Goal: Transaction & Acquisition: Purchase product/service

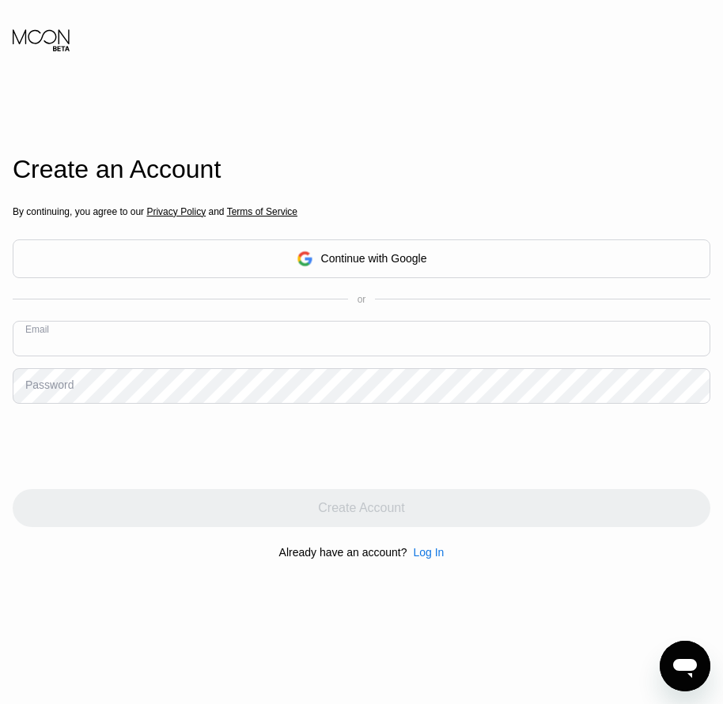
paste input "[EMAIL_ADDRESS][DOMAIN_NAME]"
type input "[EMAIL_ADDRESS][DOMAIN_NAME]"
drag, startPoint x: 50, startPoint y: 390, endPoint x: 32, endPoint y: 389, distance: 17.4
click at [32, 388] on div "Password" at bounding box center [49, 385] width 48 height 13
click at [41, 391] on div "Password" at bounding box center [49, 385] width 48 height 13
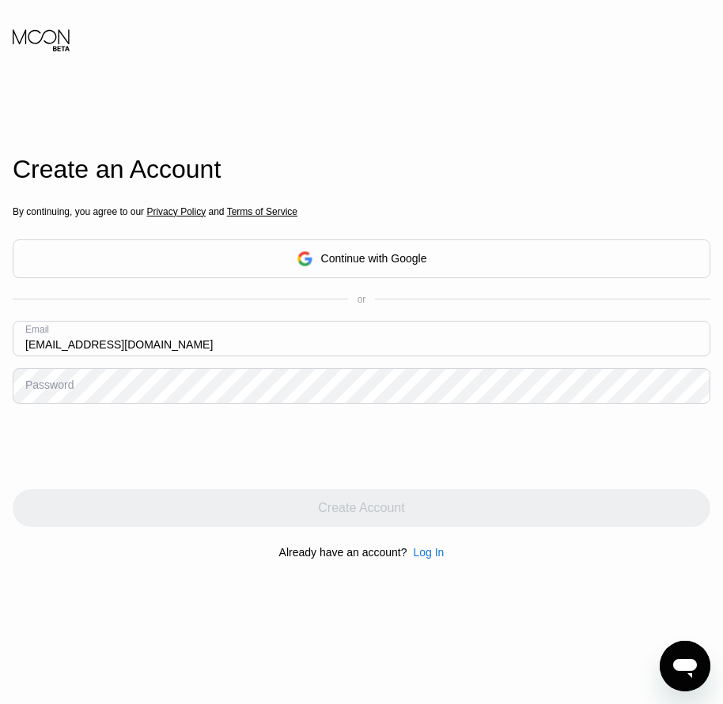
click at [58, 390] on div "Password" at bounding box center [49, 385] width 48 height 13
click at [65, 383] on div "Password" at bounding box center [49, 385] width 48 height 13
click at [65, 391] on div "Password" at bounding box center [49, 385] width 48 height 13
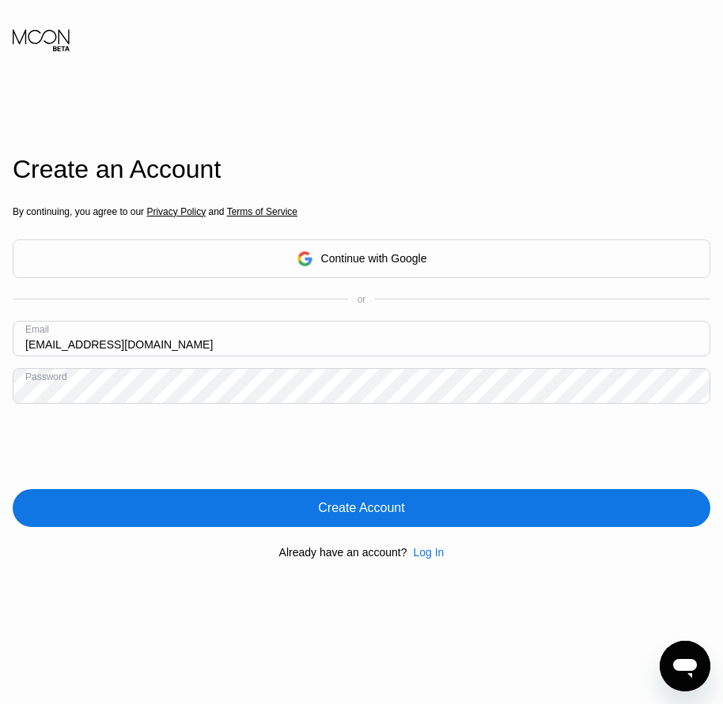
click at [383, 523] on div "Create Account" at bounding box center [361, 508] width 697 height 38
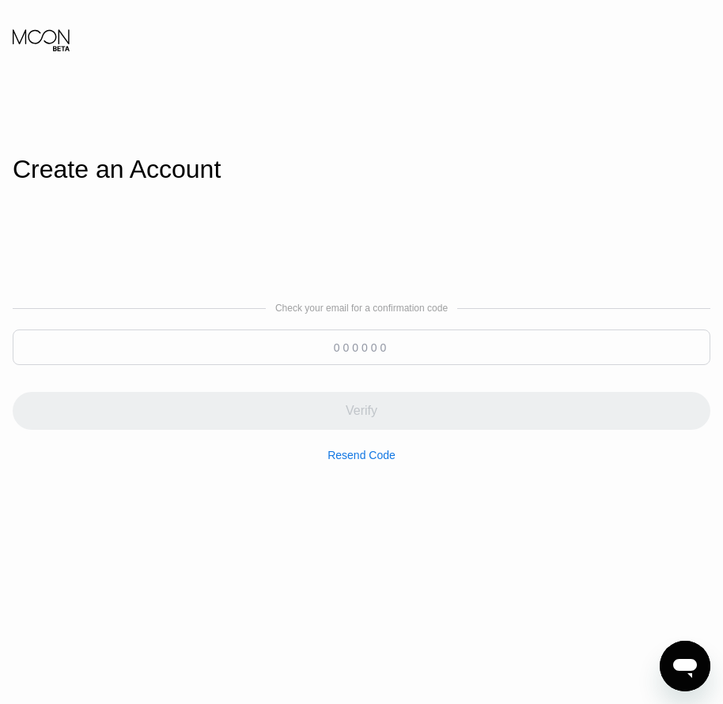
paste input "511590"
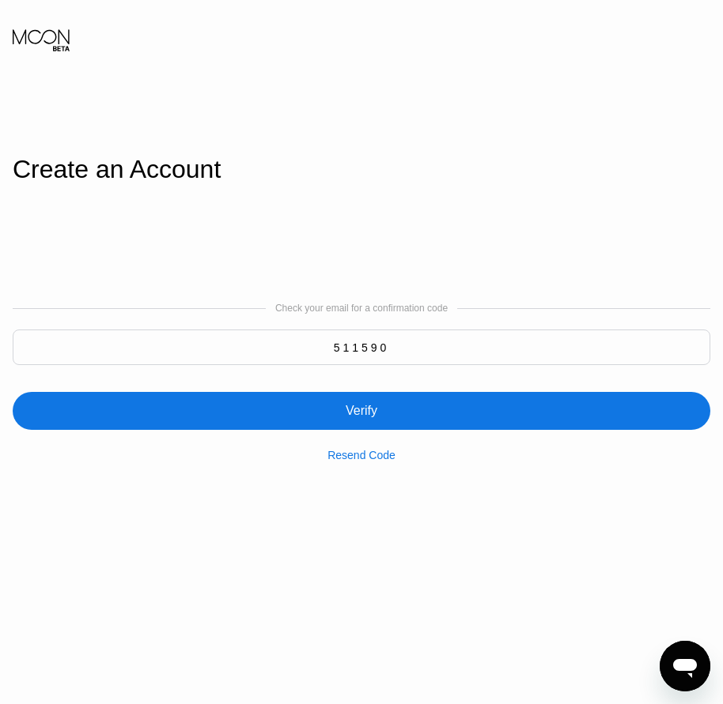
type input "511590"
click at [385, 416] on div "Verify" at bounding box center [361, 411] width 697 height 38
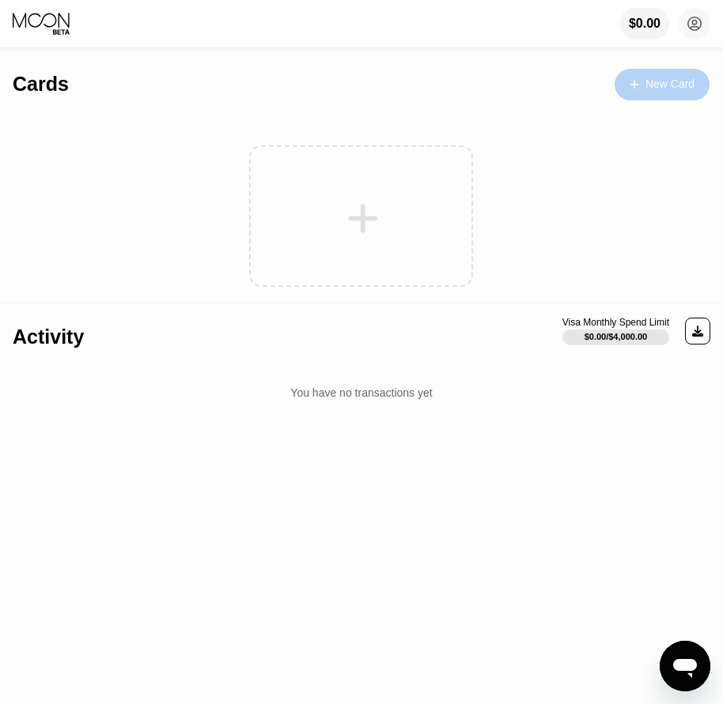
click at [685, 77] on div "New Card" at bounding box center [669, 83] width 49 height 13
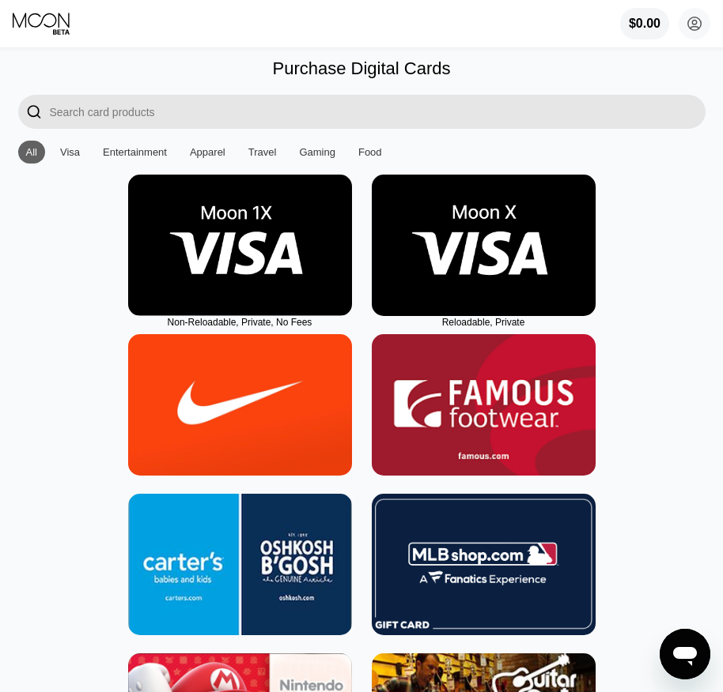
click at [479, 309] on img at bounding box center [484, 246] width 224 height 142
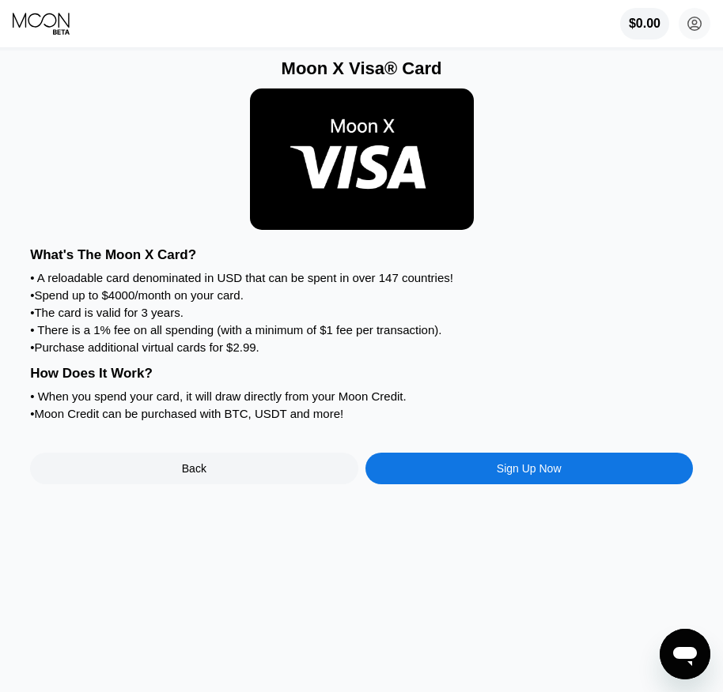
click at [548, 475] on div "Sign Up Now" at bounding box center [528, 468] width 65 height 13
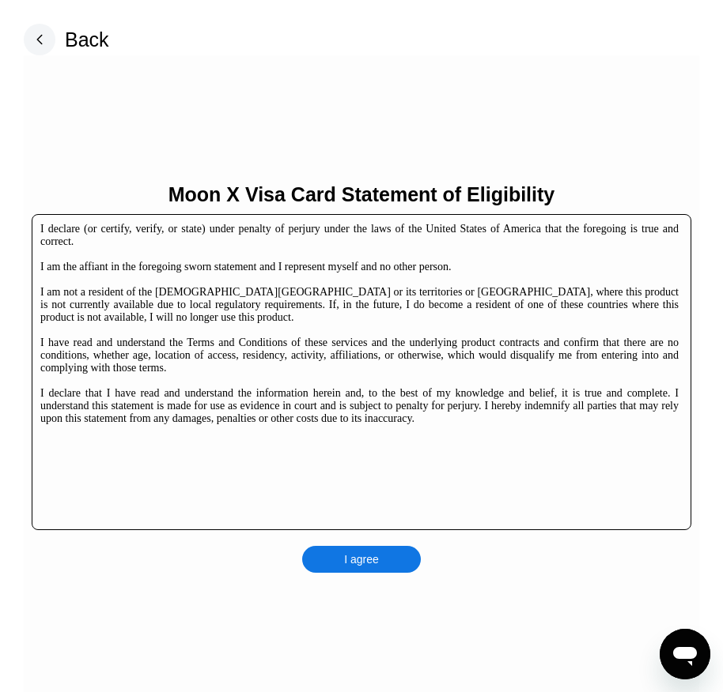
click at [373, 562] on div "I agree" at bounding box center [361, 560] width 35 height 14
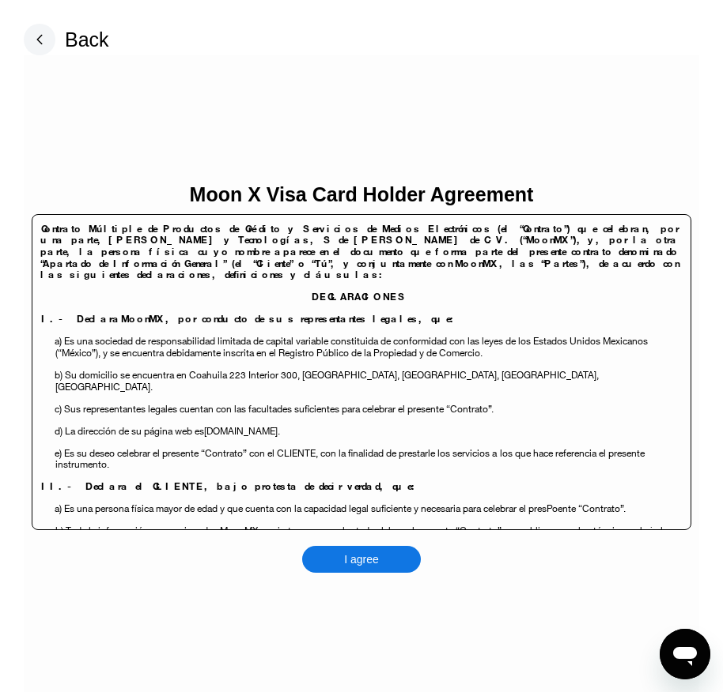
click at [372, 557] on div "I agree" at bounding box center [361, 560] width 35 height 14
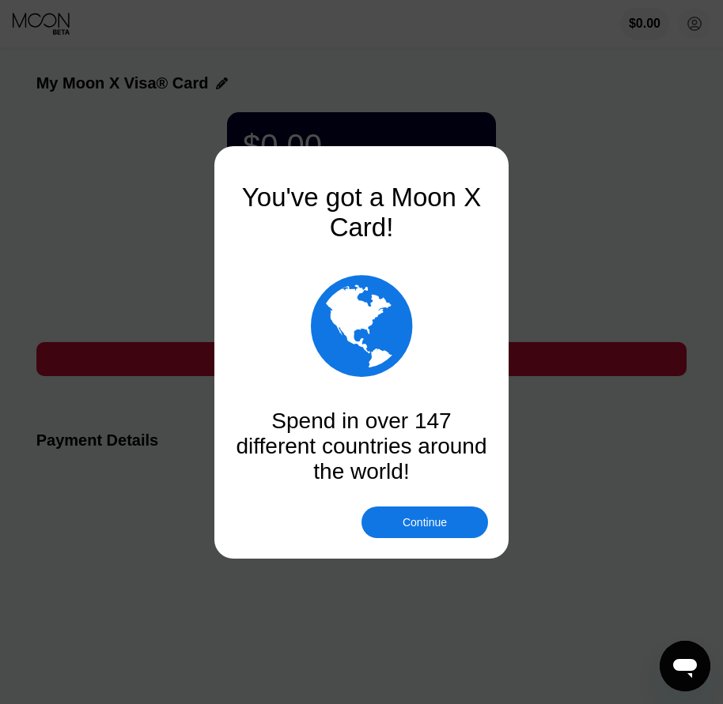
click at [406, 528] on div "Continue" at bounding box center [424, 522] width 44 height 13
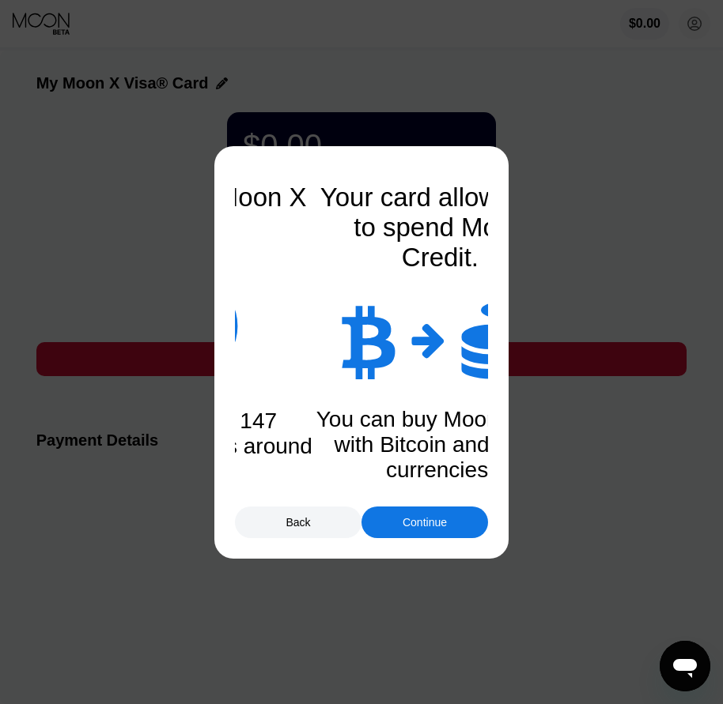
click at [426, 521] on div "Continue" at bounding box center [424, 522] width 44 height 13
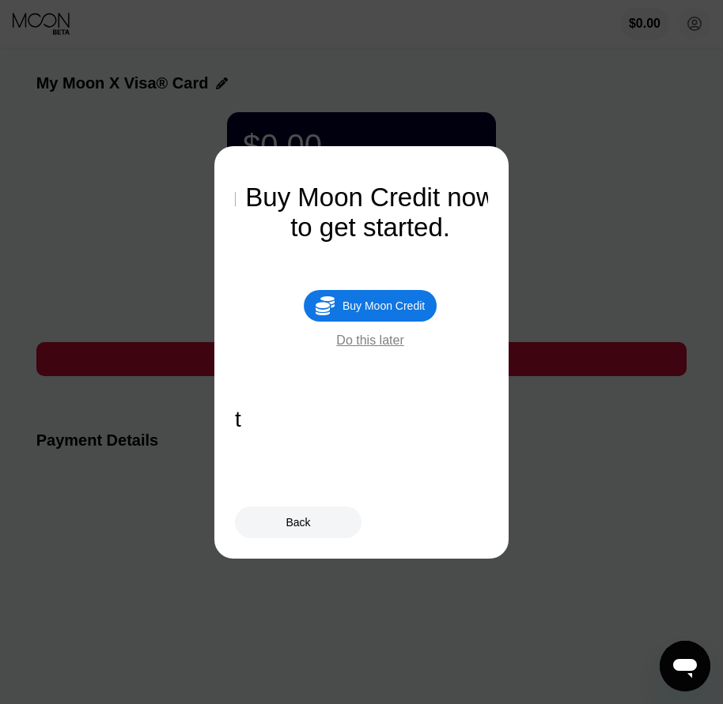
click at [418, 310] on div "Buy Moon Credit" at bounding box center [383, 306] width 82 height 13
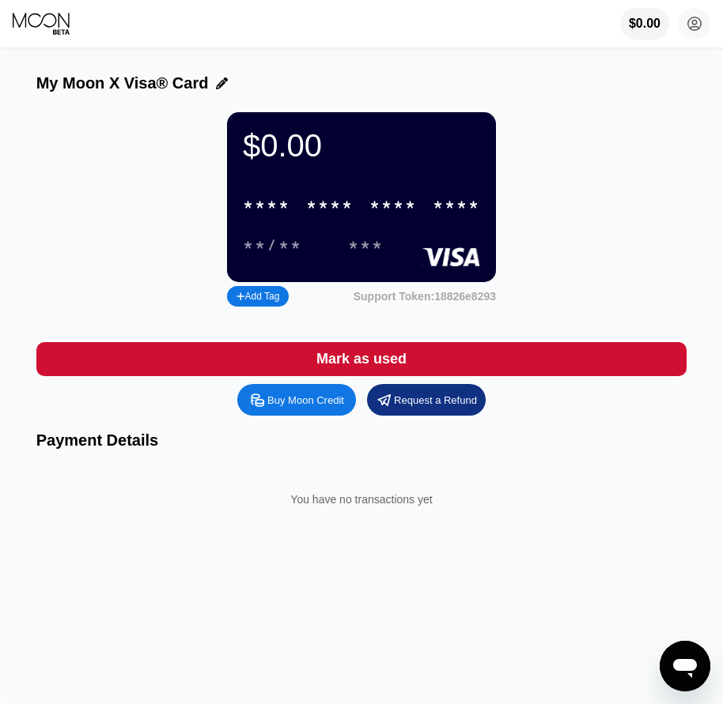
type input "0"
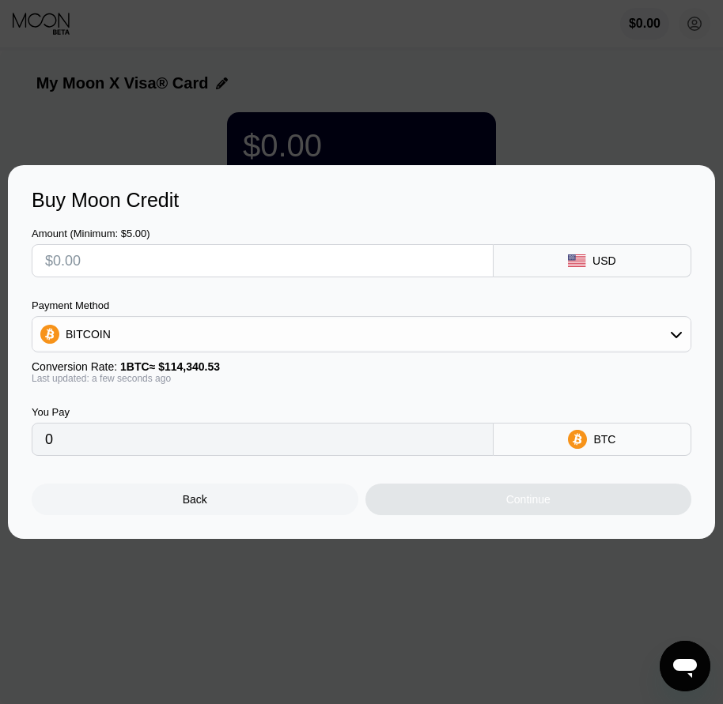
click at [247, 508] on div "Back" at bounding box center [195, 500] width 326 height 32
